Goal: Check status: Check status

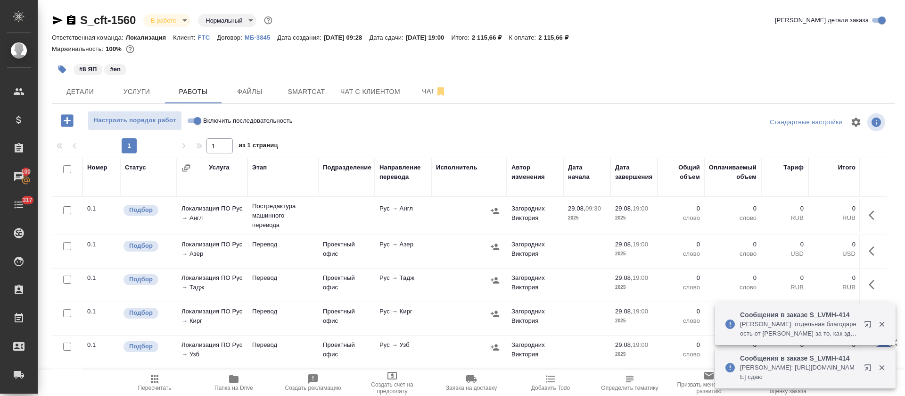
click at [867, 323] on icon "button" at bounding box center [869, 325] width 11 height 11
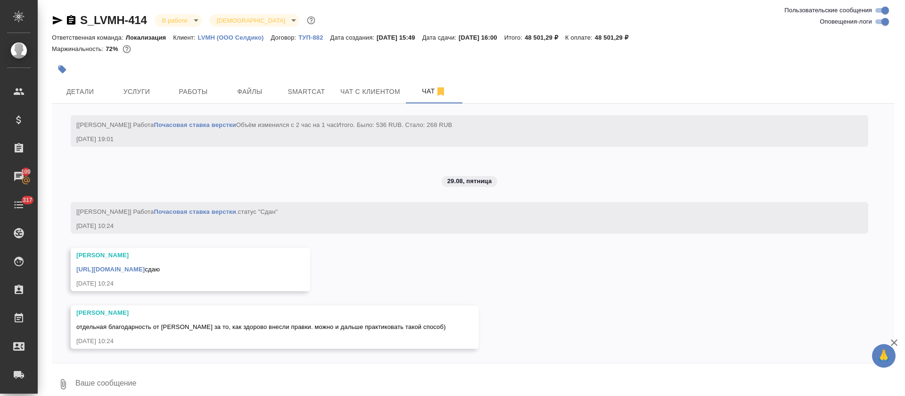
scroll to position [4966, 0]
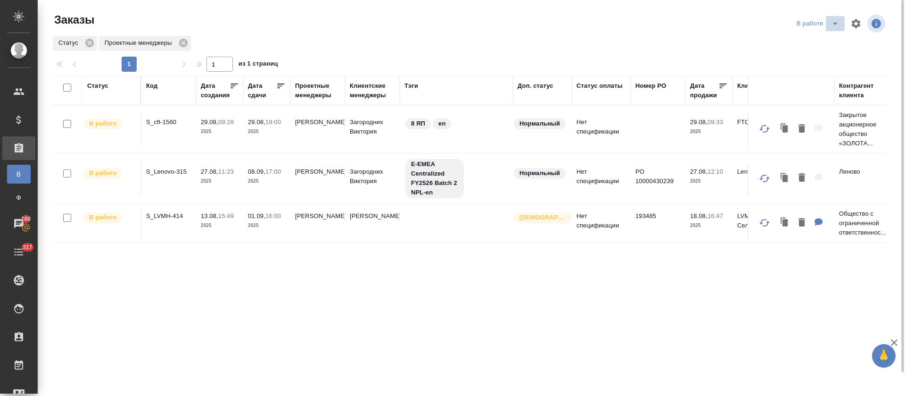
click at [836, 24] on icon "split button" at bounding box center [835, 24] width 5 height 2
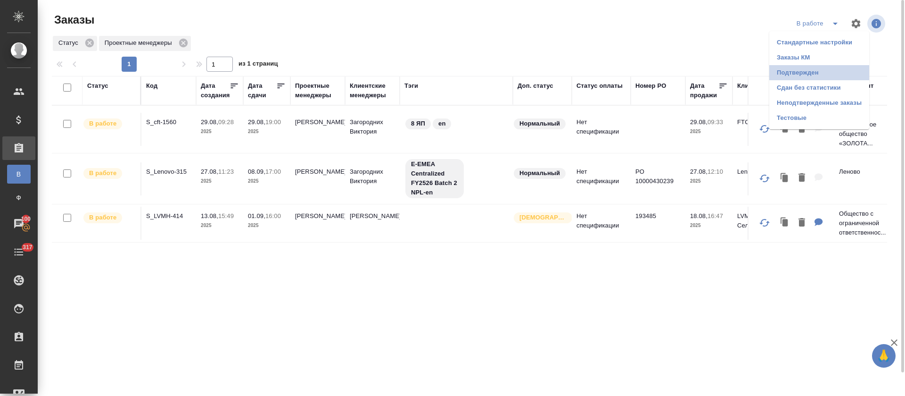
click at [807, 71] on li "Подтвержден" at bounding box center [819, 72] width 100 height 15
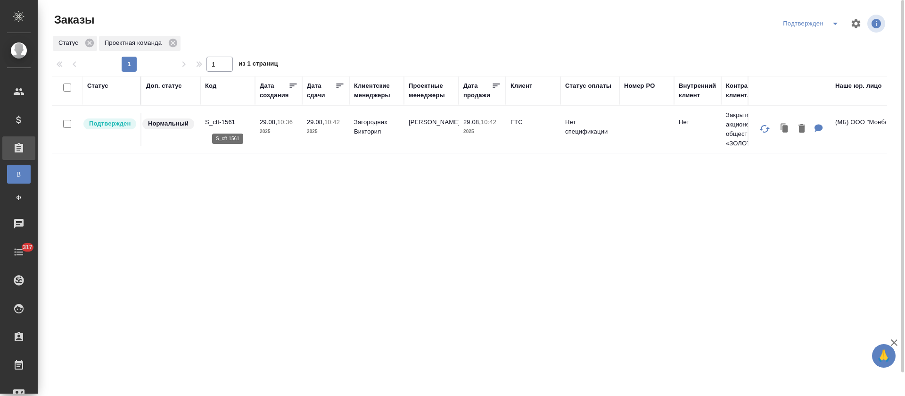
click at [220, 121] on p "S_cft-1561" at bounding box center [227, 121] width 45 height 9
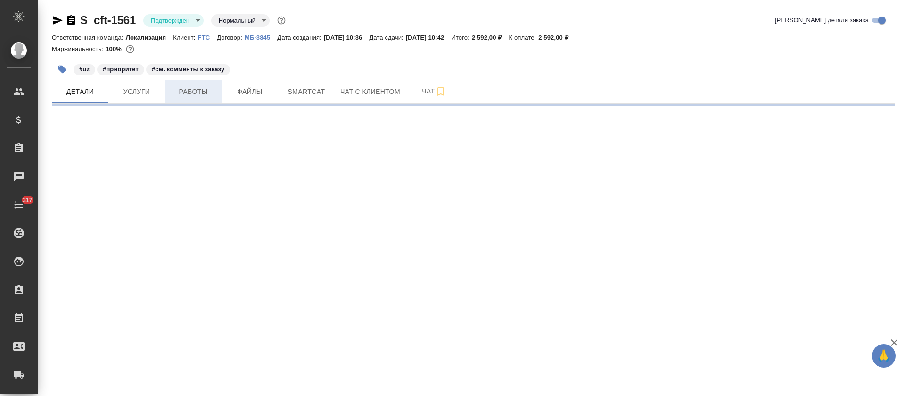
select select "RU"
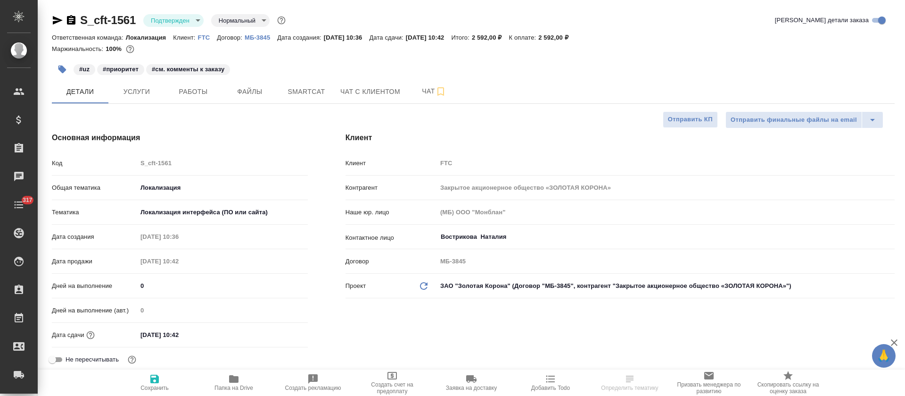
type textarea "x"
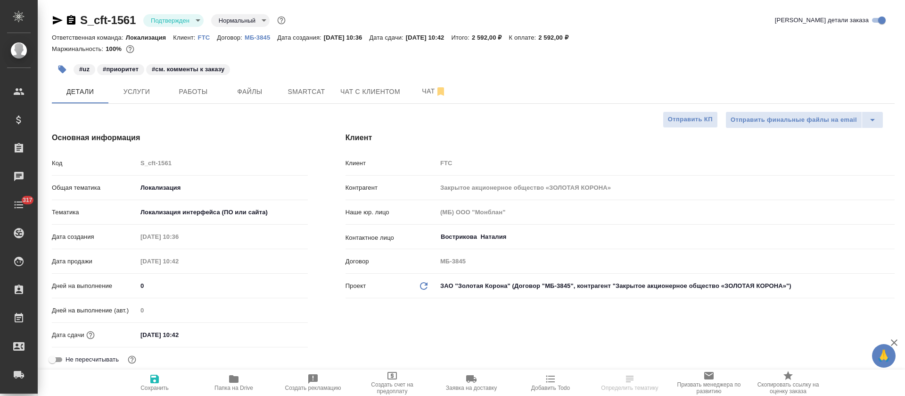
type textarea "x"
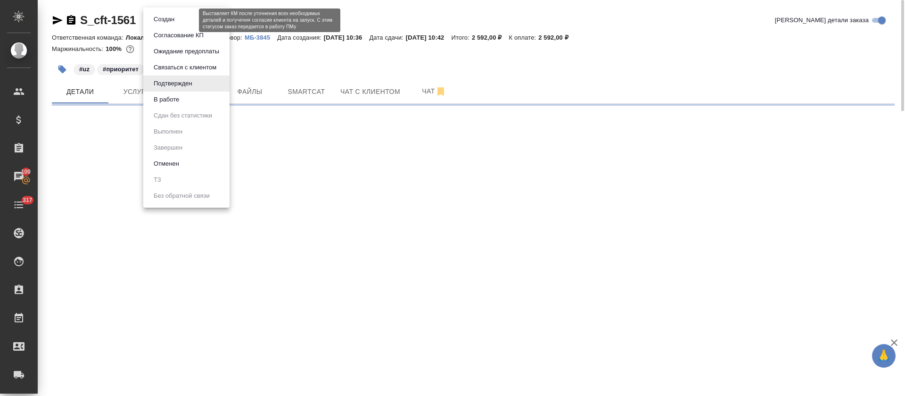
click at [190, 19] on body "🙏 .cls-1 fill:#fff; AWATERA Tretyakova Olga Клиенты Спецификации Заказы 100 Чат…" at bounding box center [452, 198] width 905 height 396
select select "RU"
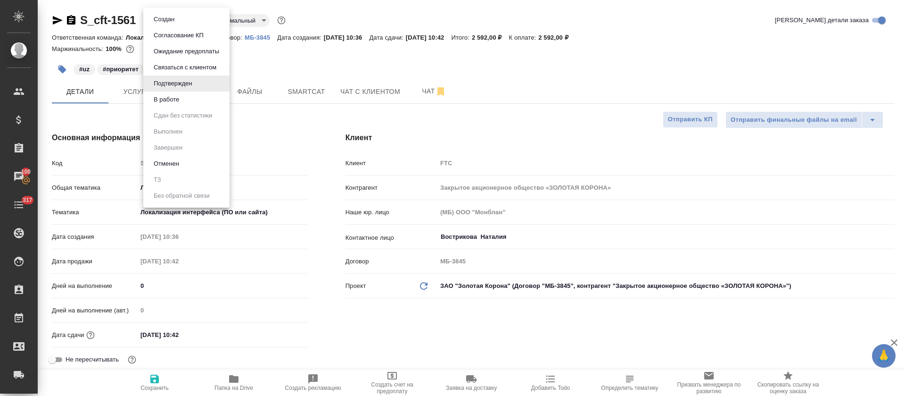
type textarea "x"
click at [182, 100] on button "В работе" at bounding box center [166, 99] width 31 height 10
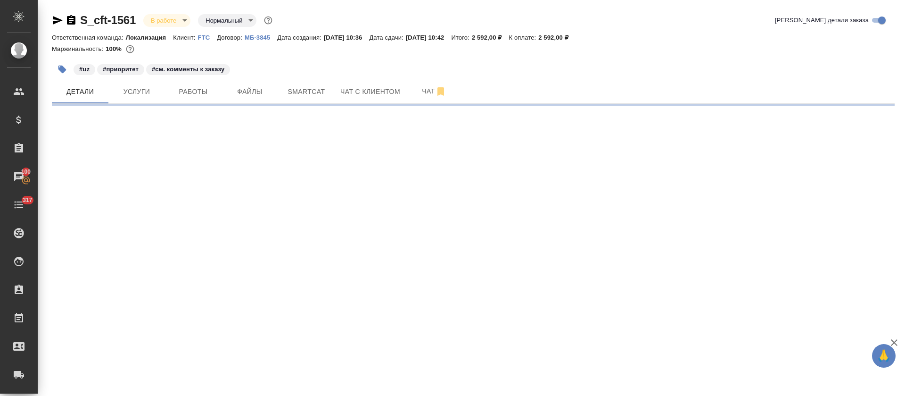
select select "RU"
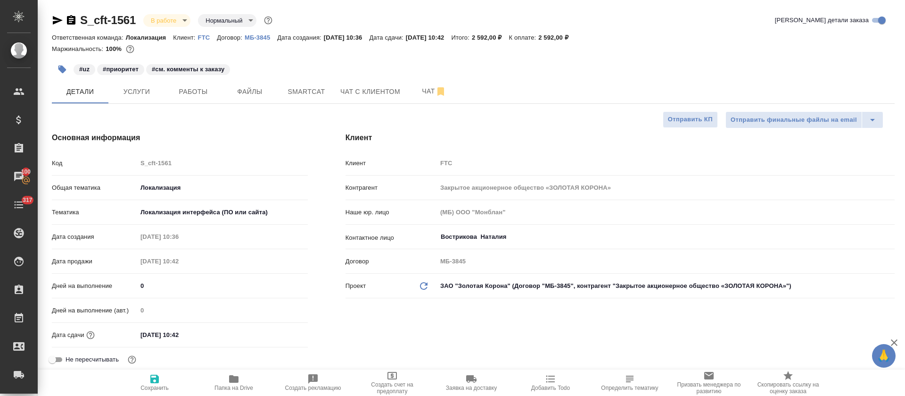
type textarea "x"
click at [135, 92] on span "Услуги" at bounding box center [136, 92] width 45 height 12
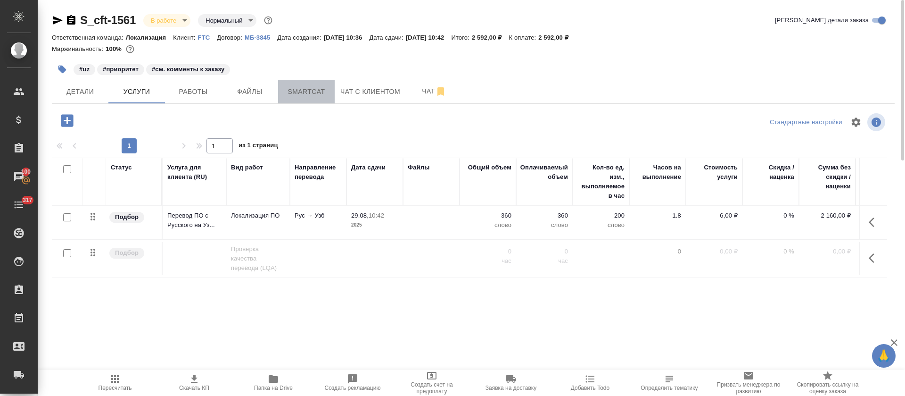
click at [289, 88] on span "Smartcat" at bounding box center [306, 92] width 45 height 12
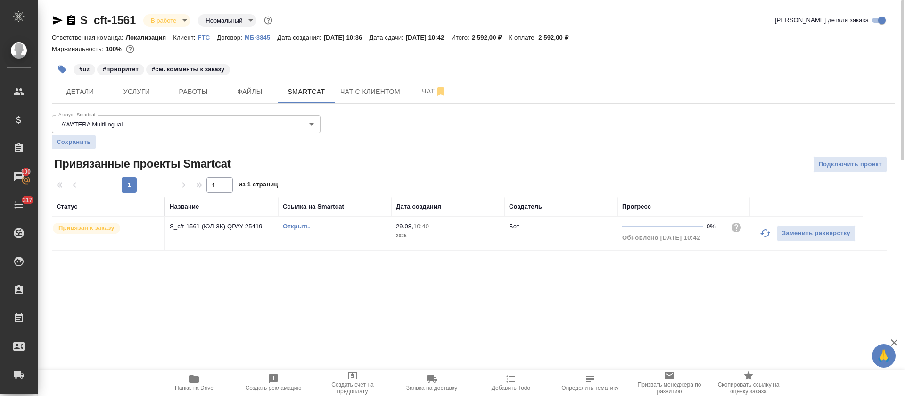
click at [293, 229] on link "Открыть" at bounding box center [296, 226] width 27 height 7
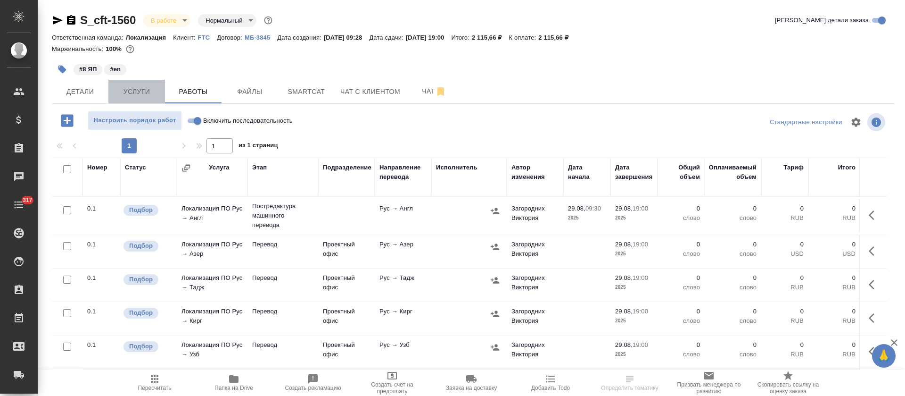
click at [151, 93] on span "Услуги" at bounding box center [136, 92] width 45 height 12
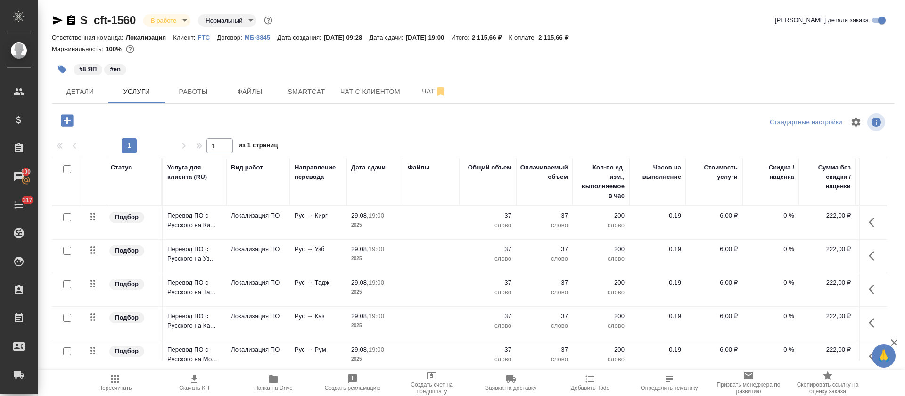
click at [515, 25] on div "S_cft-1560 В работе inProgress Нормальный normal Кратко детали заказа" at bounding box center [473, 20] width 843 height 15
click at [308, 95] on span "Smartcat" at bounding box center [306, 92] width 45 height 12
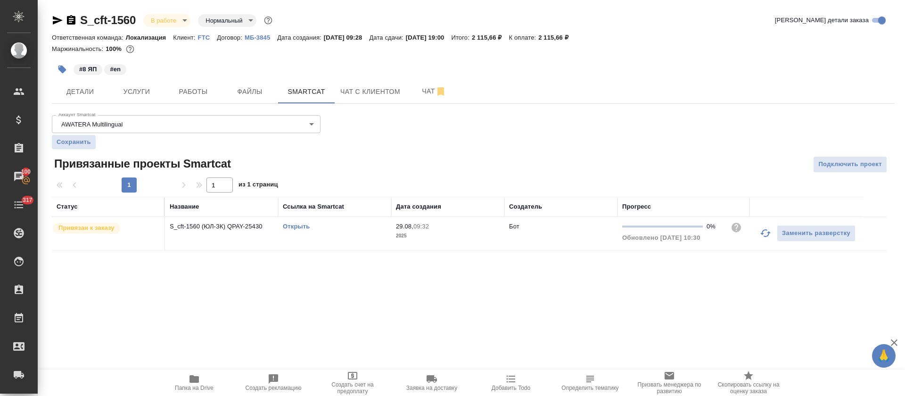
click at [292, 228] on link "Открыть" at bounding box center [296, 226] width 27 height 7
